Goal: Check status: Check status

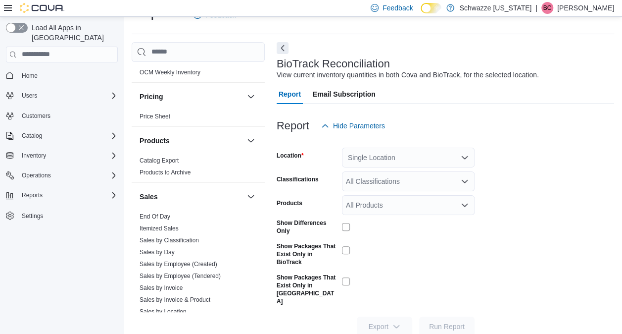
scroll to position [570, 0]
click at [157, 215] on link "End Of Day" at bounding box center [155, 215] width 31 height 7
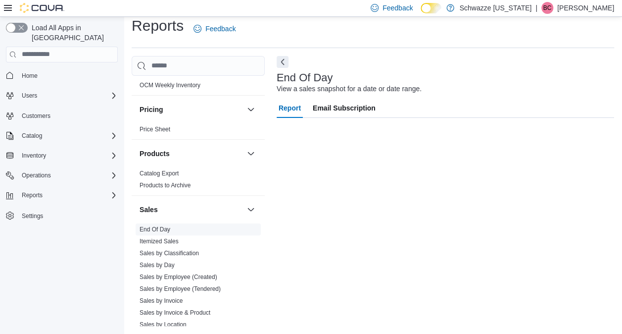
scroll to position [9, 0]
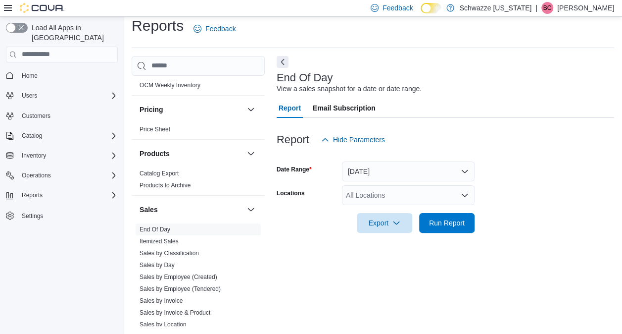
click at [365, 200] on div "All Locations" at bounding box center [408, 195] width 133 height 20
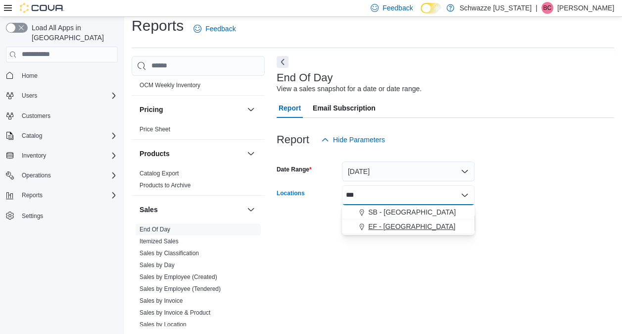
type input "***"
click at [372, 226] on span "EF - [GEOGRAPHIC_DATA]" at bounding box center [411, 226] width 87 height 10
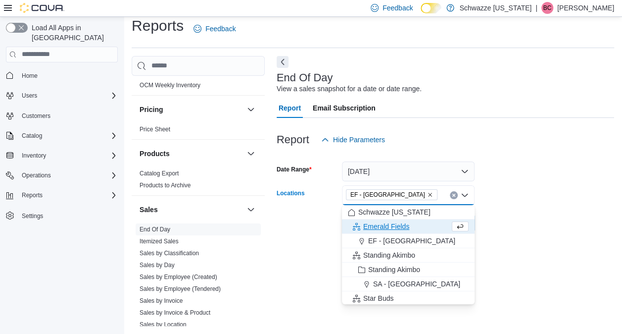
click at [427, 196] on icon "Remove EF - Glendale from selection in this group" at bounding box center [430, 195] width 6 height 6
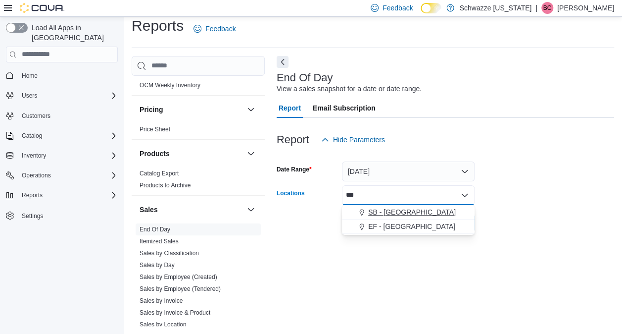
type input "***"
click at [383, 215] on span "SB - [GEOGRAPHIC_DATA]" at bounding box center [412, 212] width 88 height 10
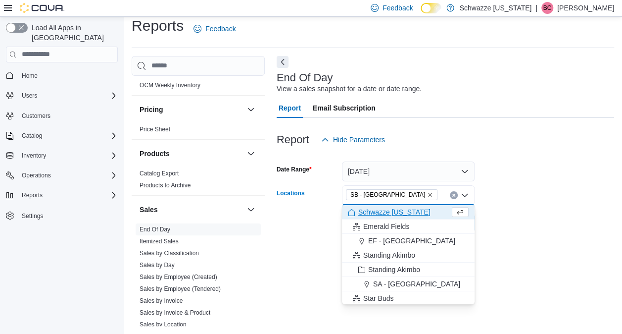
click at [538, 205] on div at bounding box center [446, 209] width 338 height 8
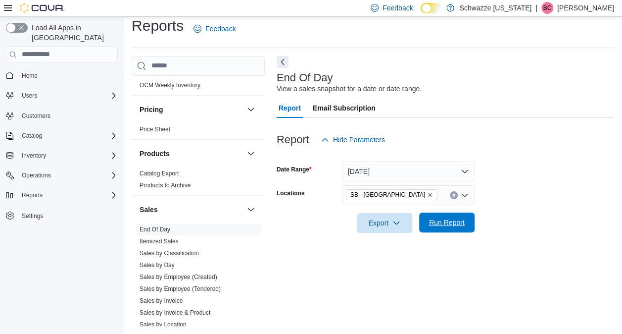
click at [443, 224] on span "Run Report" at bounding box center [447, 222] width 36 height 10
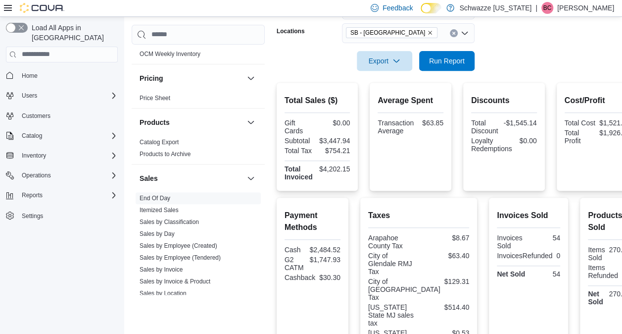
scroll to position [136, 0]
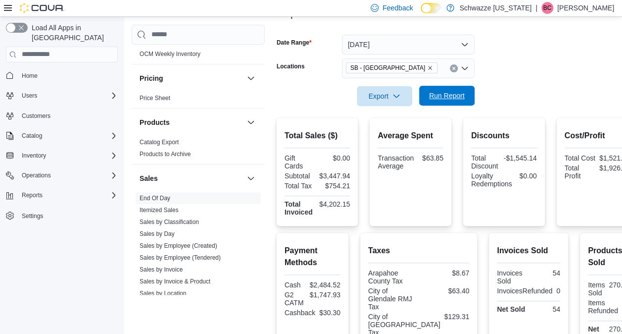
click at [455, 97] on span "Run Report" at bounding box center [447, 96] width 36 height 10
click at [468, 104] on span "Run Report" at bounding box center [447, 96] width 44 height 20
